Goal: Check status: Check status

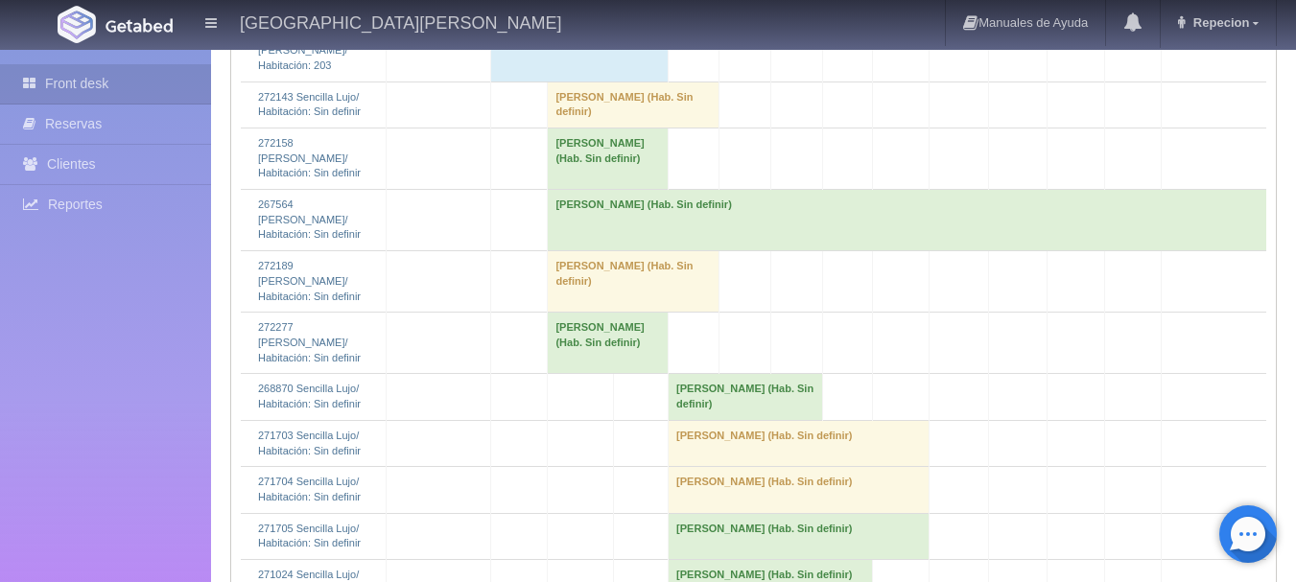
scroll to position [2206, 0]
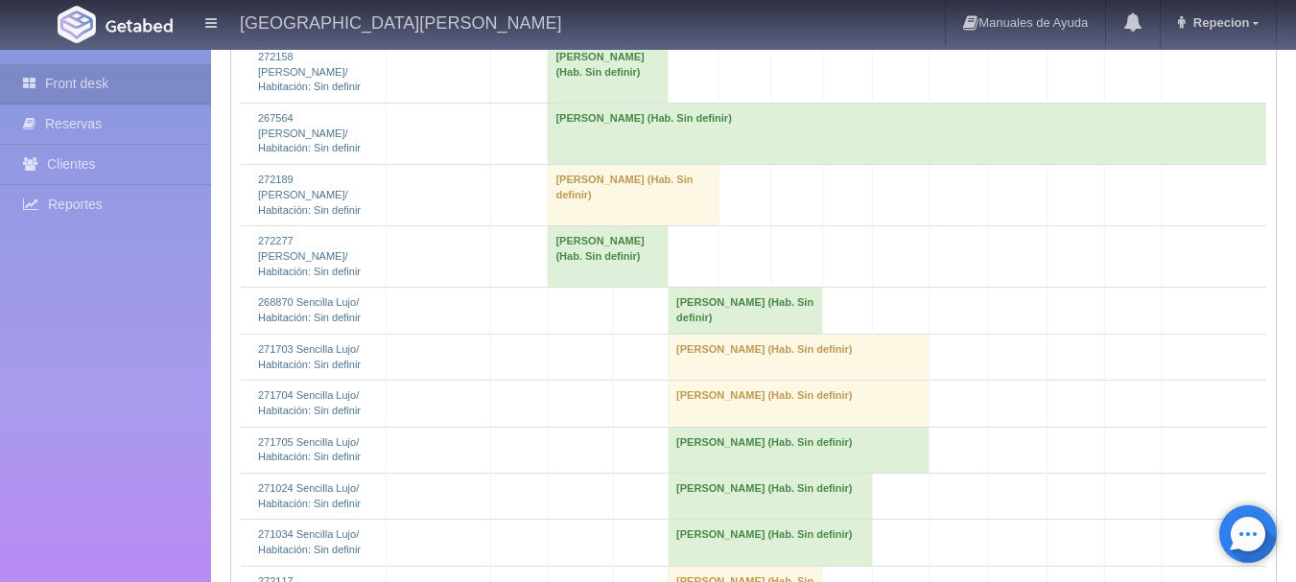
click at [589, 103] on td "Bertha Cecilia Rivera Lopez (Hab. Sin definir)" at bounding box center [608, 71] width 121 height 61
click at [582, 103] on td "Bertha Cecilia Rivera Lopez (Hab. Sin definir)" at bounding box center [608, 71] width 121 height 61
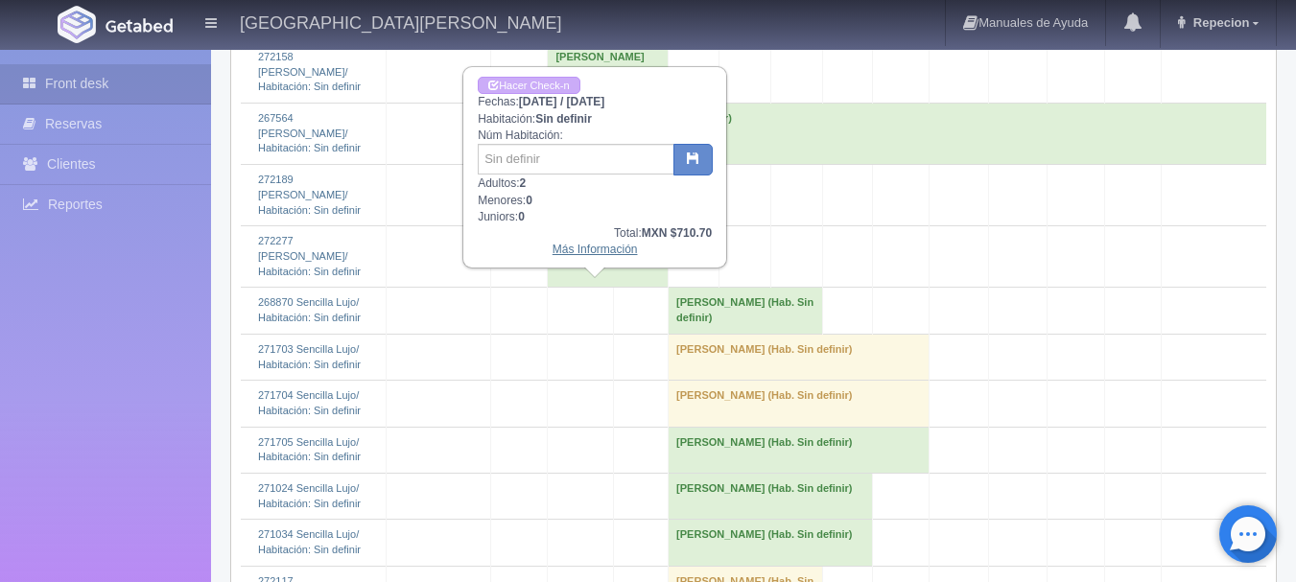
click at [599, 256] on link "Más Información" at bounding box center [594, 249] width 85 height 13
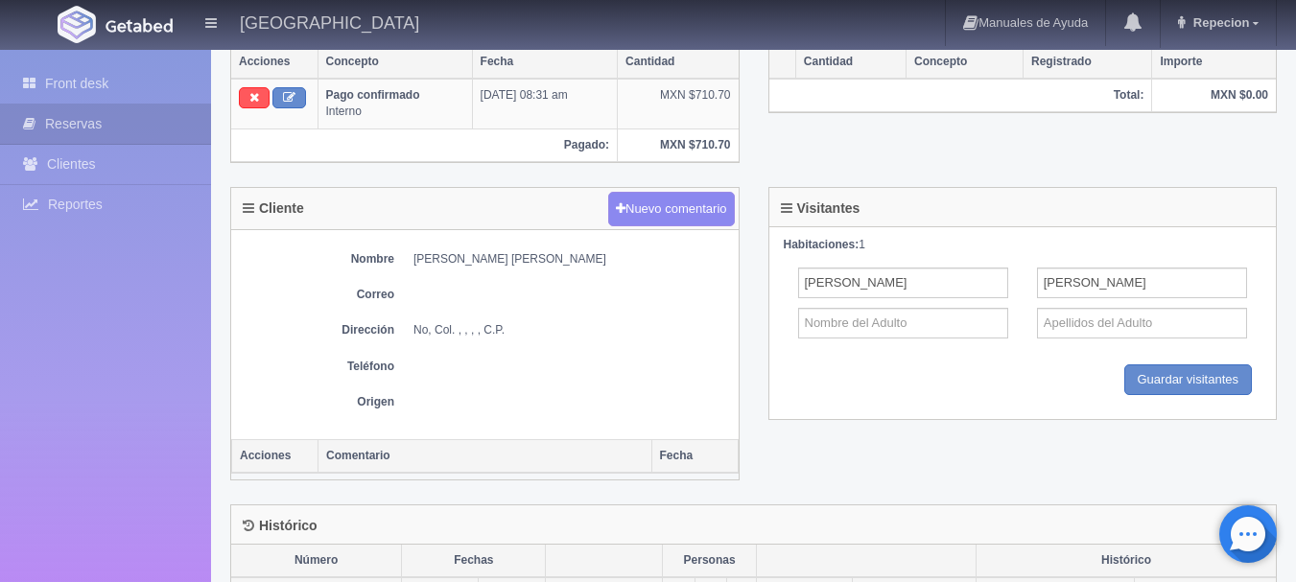
scroll to position [767, 0]
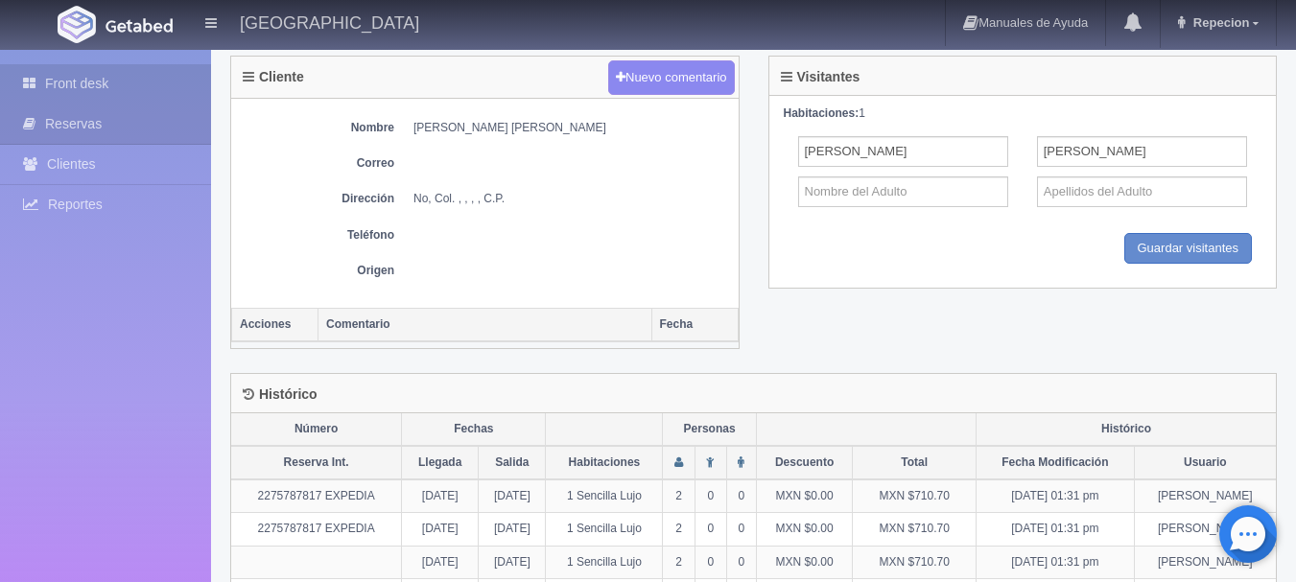
click at [96, 83] on link "Front desk" at bounding box center [105, 83] width 211 height 39
